Goal: Task Accomplishment & Management: Use online tool/utility

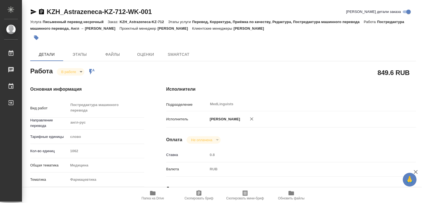
type textarea "x"
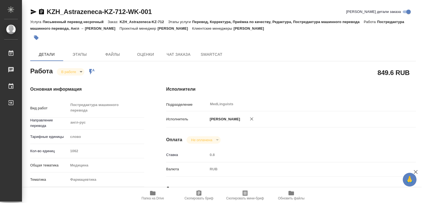
type textarea "x"
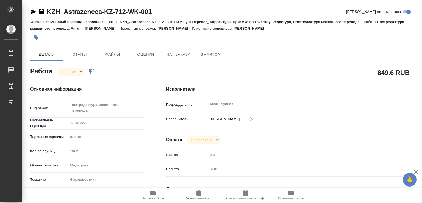
type textarea "x"
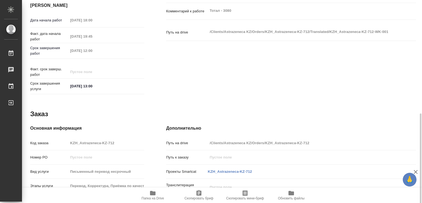
scroll to position [216, 0]
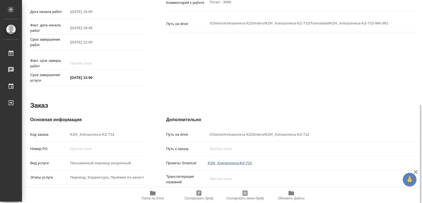
click at [229, 161] on link "KZH_Astrazeneca-KZ-712" at bounding box center [230, 163] width 44 height 4
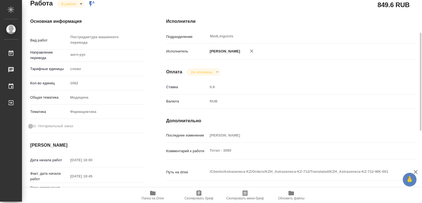
scroll to position [0, 0]
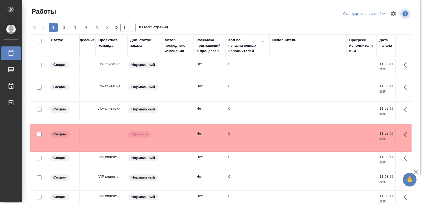
scroll to position [0, 214]
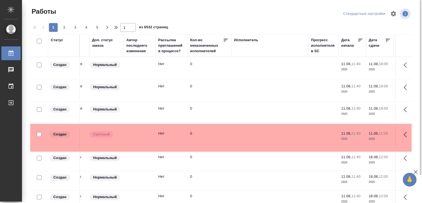
drag, startPoint x: 374, startPoint y: 42, endPoint x: 420, endPoint y: 46, distance: 45.8
click at [420, 46] on tr "Статус Код Клиент Вид работ Вид услуги Языковая пара Подразделение Проектная ко…" at bounding box center [364, 45] width 1096 height 23
click at [285, 39] on div "Исполнитель" at bounding box center [269, 39] width 71 height 5
click at [247, 40] on div "Исполнитель" at bounding box center [246, 39] width 24 height 5
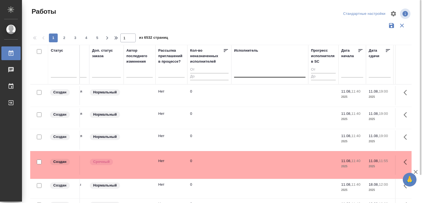
click at [249, 75] on div at bounding box center [269, 72] width 71 height 8
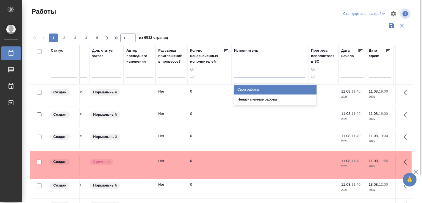
click at [245, 89] on div "Свои работы" at bounding box center [275, 90] width 82 height 10
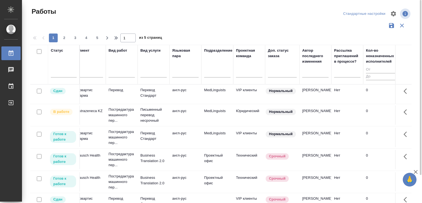
scroll to position [0, 0]
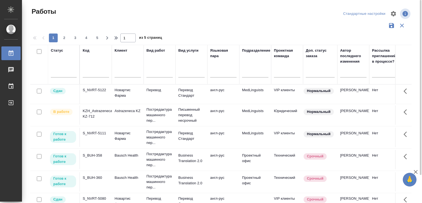
drag, startPoint x: 76, startPoint y: 57, endPoint x: 13, endPoint y: 66, distance: 64.1
click at [30, 66] on div "Статус Код Клиент Вид работ Вид услуги Языковая пара Подразделение Проектная ко…" at bounding box center [221, 144] width 382 height 198
click at [185, 98] on p "Письменный перевод несрочный" at bounding box center [191, 92] width 26 height 11
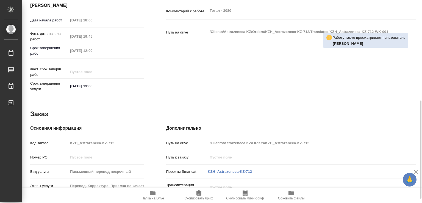
scroll to position [216, 0]
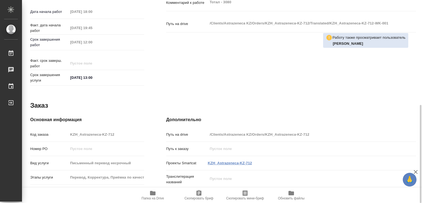
click at [236, 161] on link "KZH_Astrazeneca-KZ-712" at bounding box center [230, 163] width 44 height 4
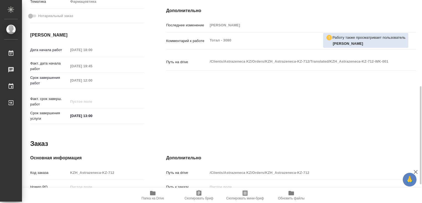
scroll to position [208, 0]
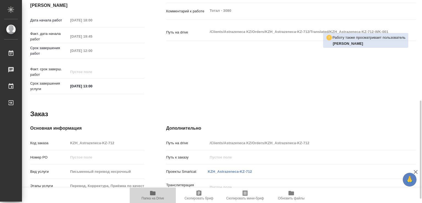
click at [151, 193] on icon "button" at bounding box center [152, 193] width 5 height 4
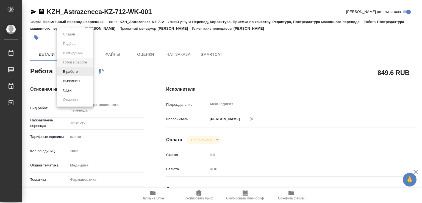
click at [89, 70] on body "🙏 .cls-1 fill:#fff; AWATERA Chechilova [PERSON_NAME] Чаты График Выйти KZH_Astr…" at bounding box center [211, 101] width 422 height 203
click at [70, 71] on button "В работе" at bounding box center [70, 72] width 18 height 6
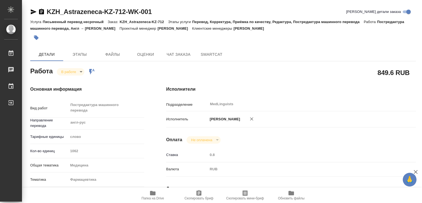
type textarea "x"
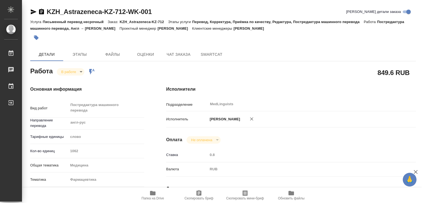
type textarea "x"
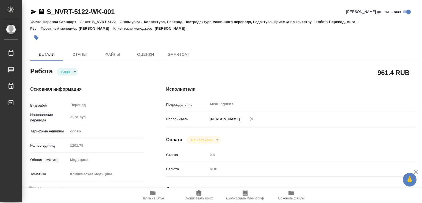
type textarea "x"
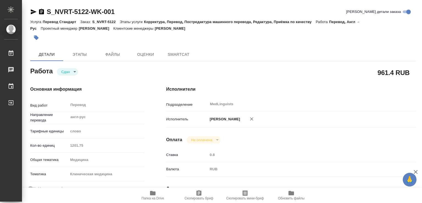
type textarea "x"
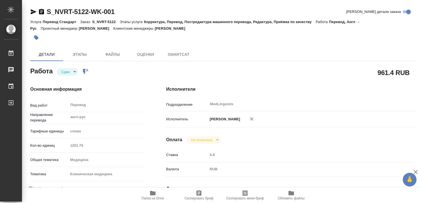
type textarea "x"
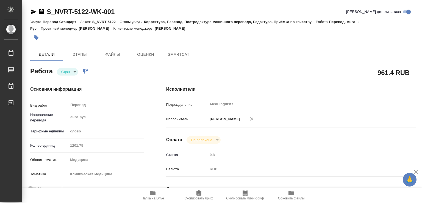
type textarea "x"
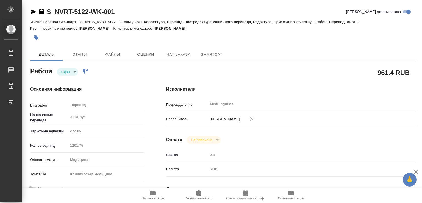
type textarea "x"
